Goal: Find contact information: Find contact information

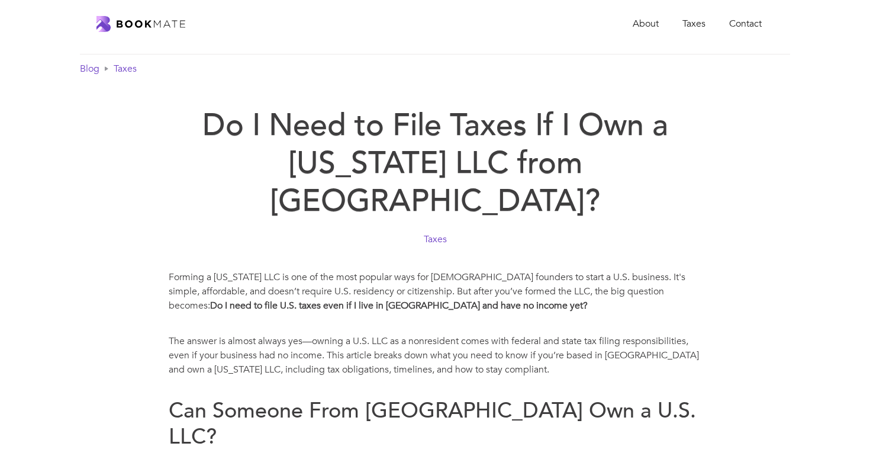
click at [177, 25] on img "home" at bounding box center [141, 24] width 89 height 16
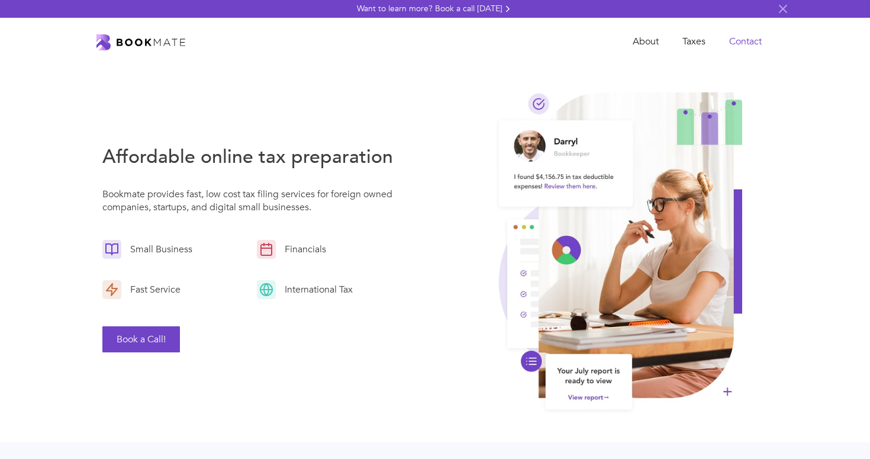
click at [735, 40] on link "Contact" at bounding box center [746, 42] width 56 height 24
